Goal: Transaction & Acquisition: Purchase product/service

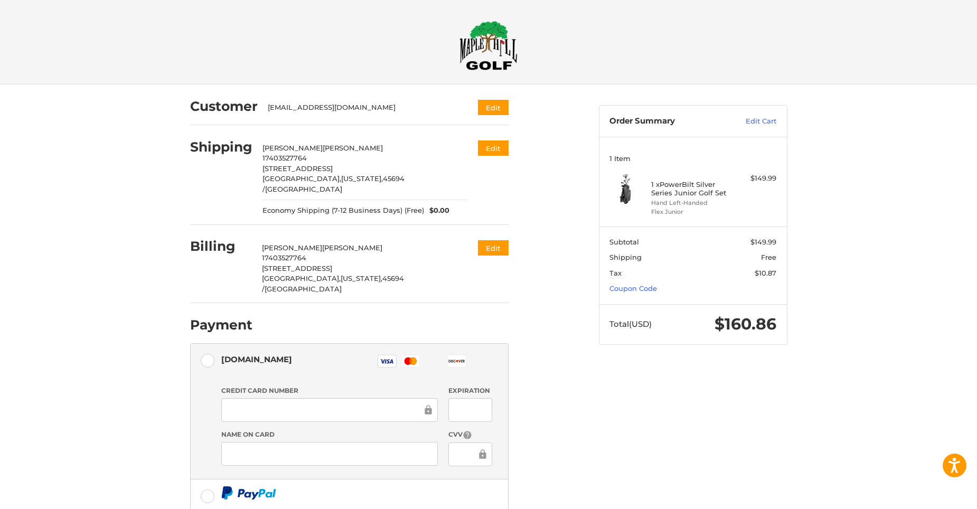
click at [673, 188] on h4 "1 x PowerBilt Silver Series Junior Golf Set" at bounding box center [691, 188] width 81 height 17
click at [681, 186] on h4 "1 x PowerBilt Silver Series Junior Golf Set" at bounding box center [691, 188] width 81 height 17
drag, startPoint x: 681, startPoint y: 186, endPoint x: 740, endPoint y: 204, distance: 61.7
click at [740, 204] on div "1 x PowerBilt Silver Series Junior Golf Set Hand Left-Handed Flex Junior $149.99" at bounding box center [693, 194] width 167 height 43
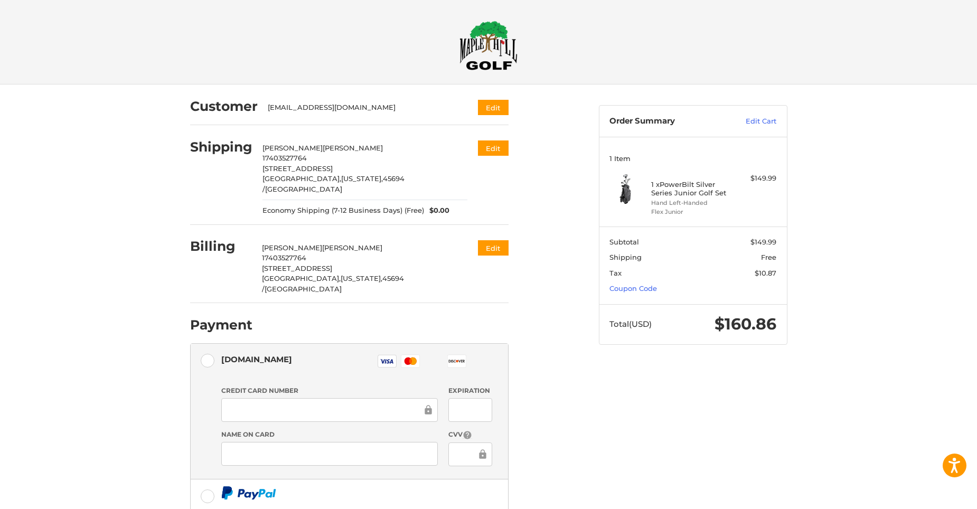
click at [625, 190] on img at bounding box center [626, 189] width 32 height 32
click at [491, 109] on button "Edit" at bounding box center [492, 108] width 33 height 17
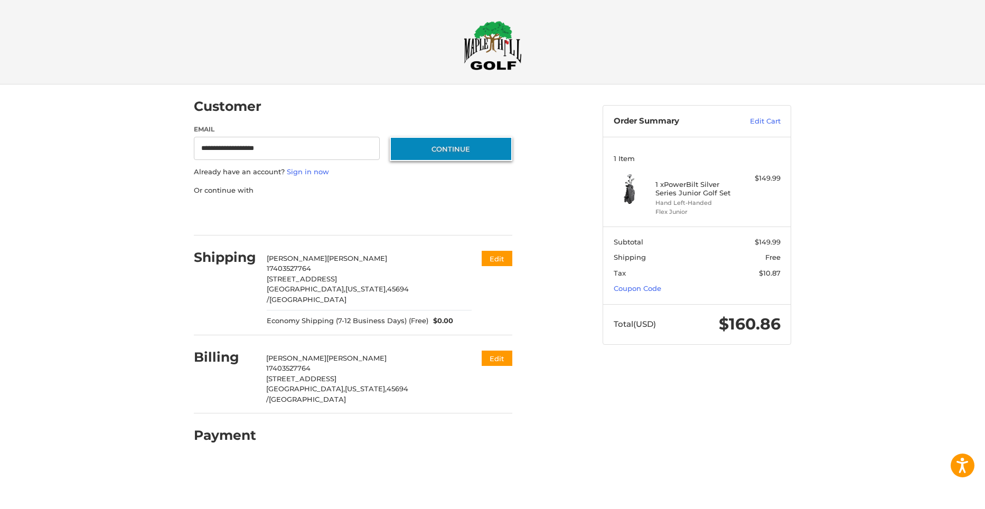
click at [410, 152] on button "Continue" at bounding box center [451, 149] width 123 height 24
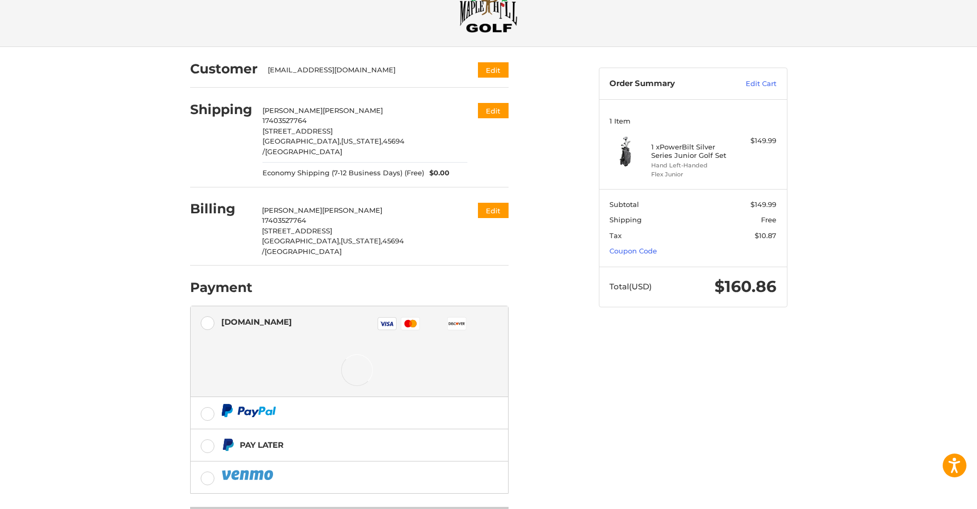
scroll to position [68, 0]
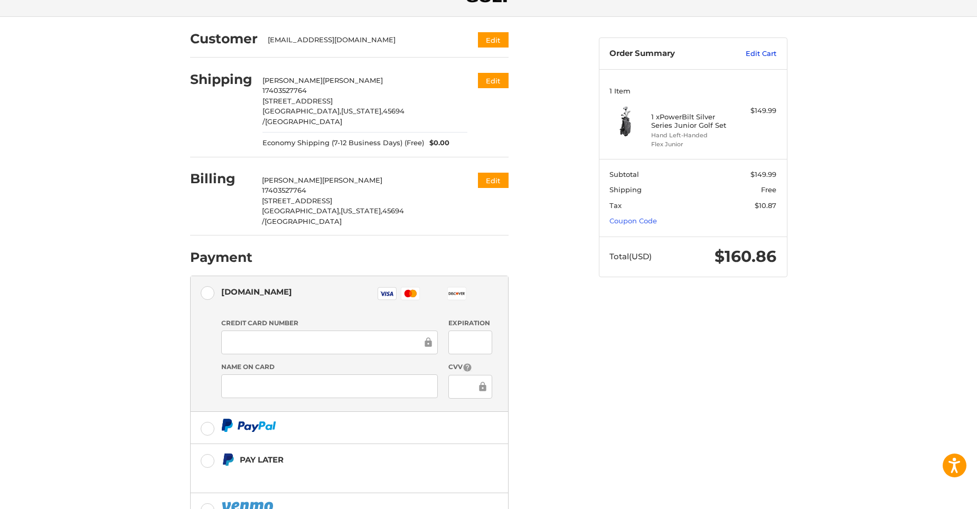
click at [752, 54] on link "Edit Cart" at bounding box center [749, 54] width 53 height 11
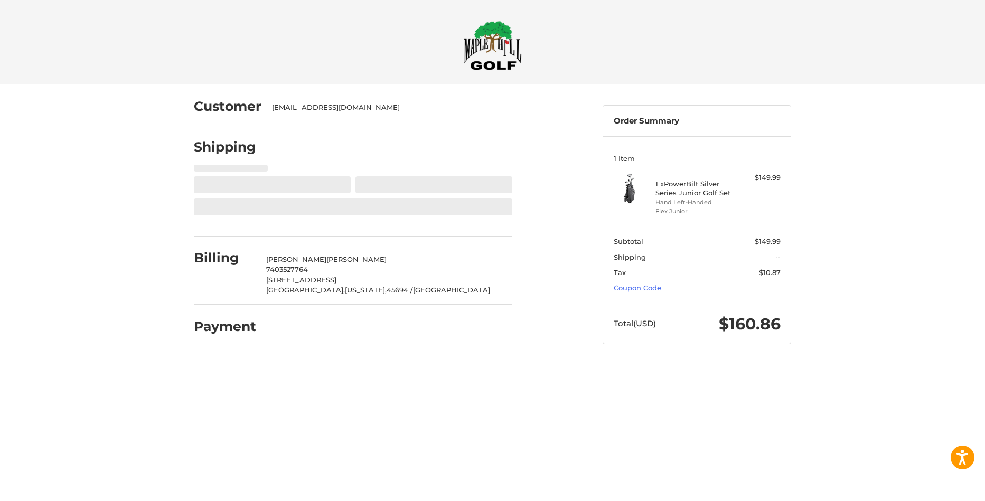
select select "**"
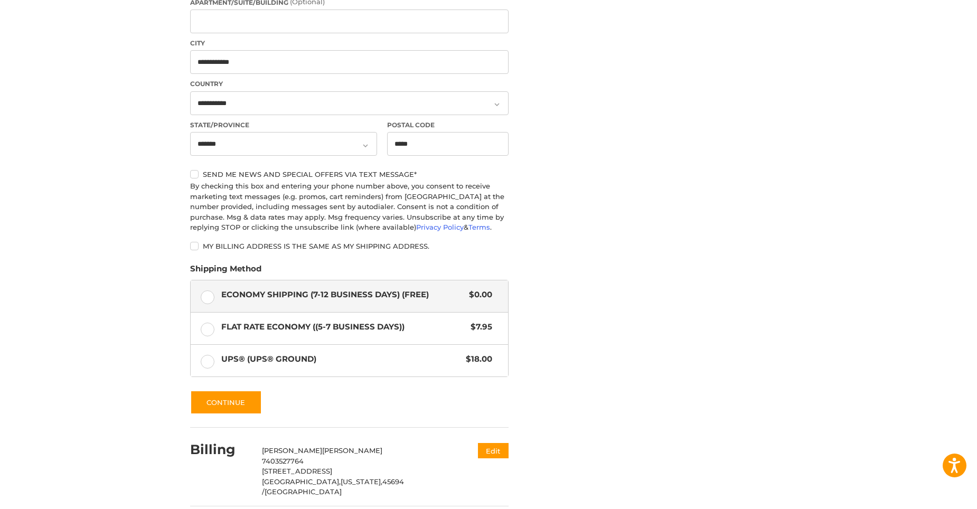
scroll to position [346, 0]
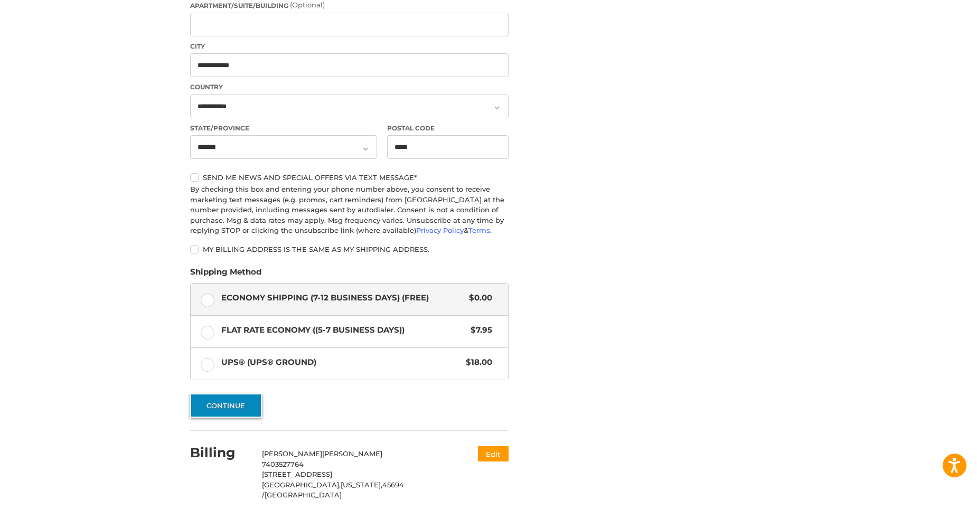
click at [231, 406] on button "Continue" at bounding box center [226, 405] width 72 height 24
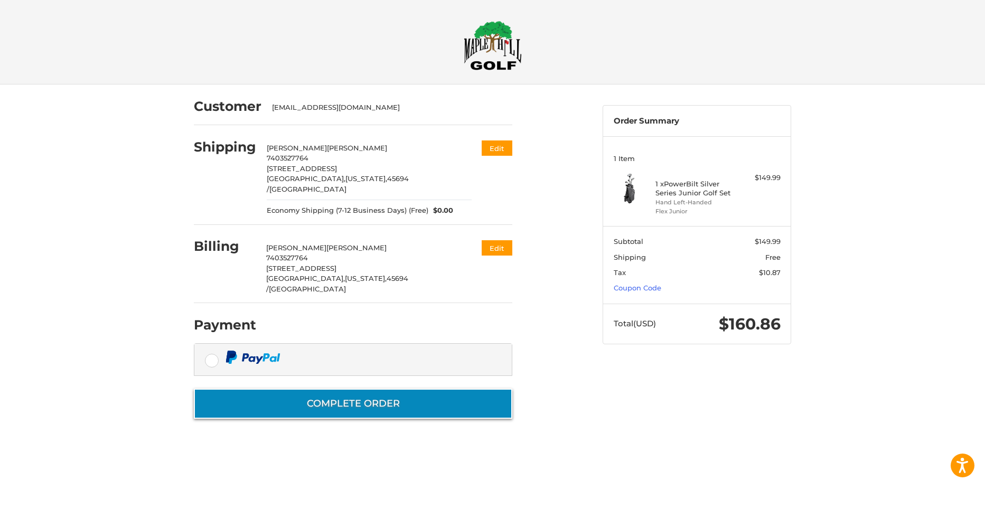
click at [320, 389] on button "Complete order" at bounding box center [353, 404] width 318 height 30
